Goal: Task Accomplishment & Management: Manage account settings

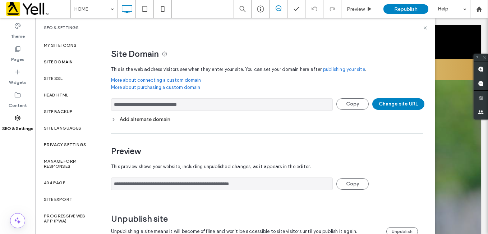
scroll to position [17, 0]
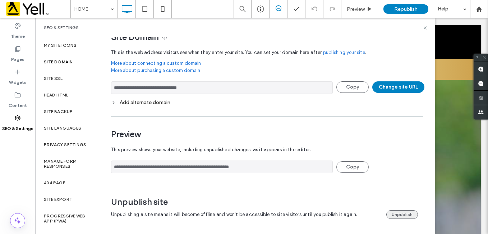
click at [398, 213] on button "Unpublish" at bounding box center [402, 214] width 32 height 9
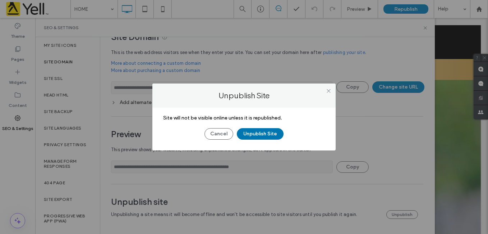
click at [270, 137] on button "Unpublish Site" at bounding box center [260, 134] width 47 height 12
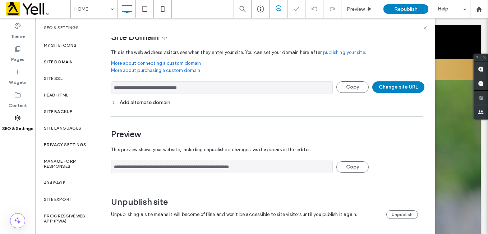
scroll to position [0, 0]
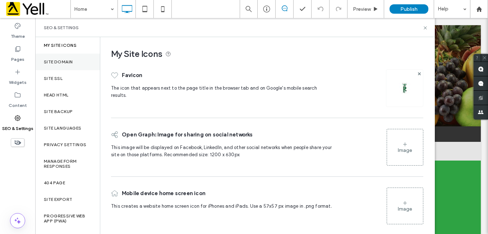
click at [64, 61] on label "Site Domain" at bounding box center [58, 61] width 29 height 5
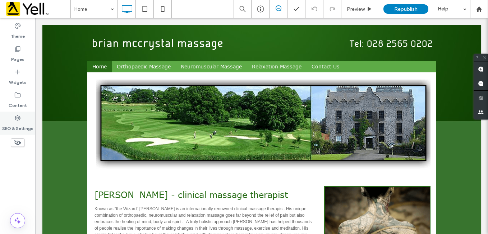
click at [24, 122] on label "SEO & Settings" at bounding box center [17, 126] width 31 height 10
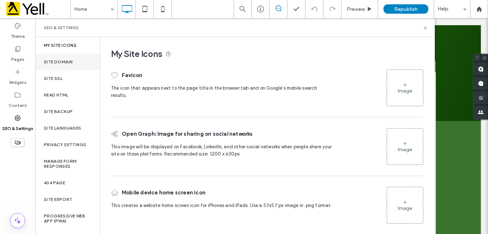
click at [61, 59] on label "Site Domain" at bounding box center [58, 61] width 29 height 5
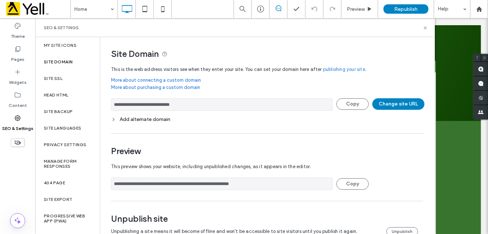
scroll to position [17, 0]
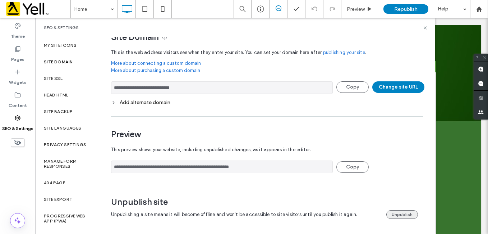
click at [400, 214] on button "Unpublish" at bounding box center [402, 214] width 32 height 9
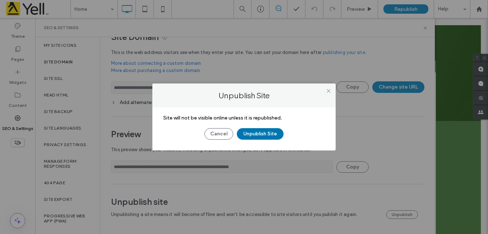
click at [266, 129] on button "Unpublish Site" at bounding box center [260, 134] width 47 height 12
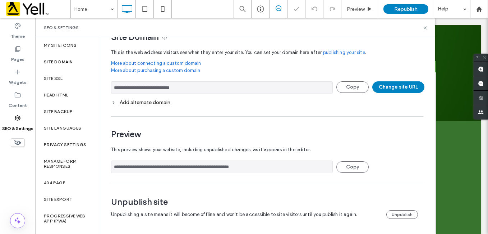
scroll to position [0, 0]
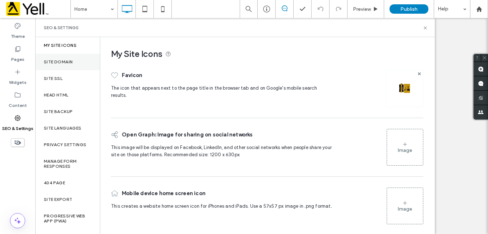
click at [56, 60] on label "Site Domain" at bounding box center [58, 61] width 29 height 5
